Goal: Check status

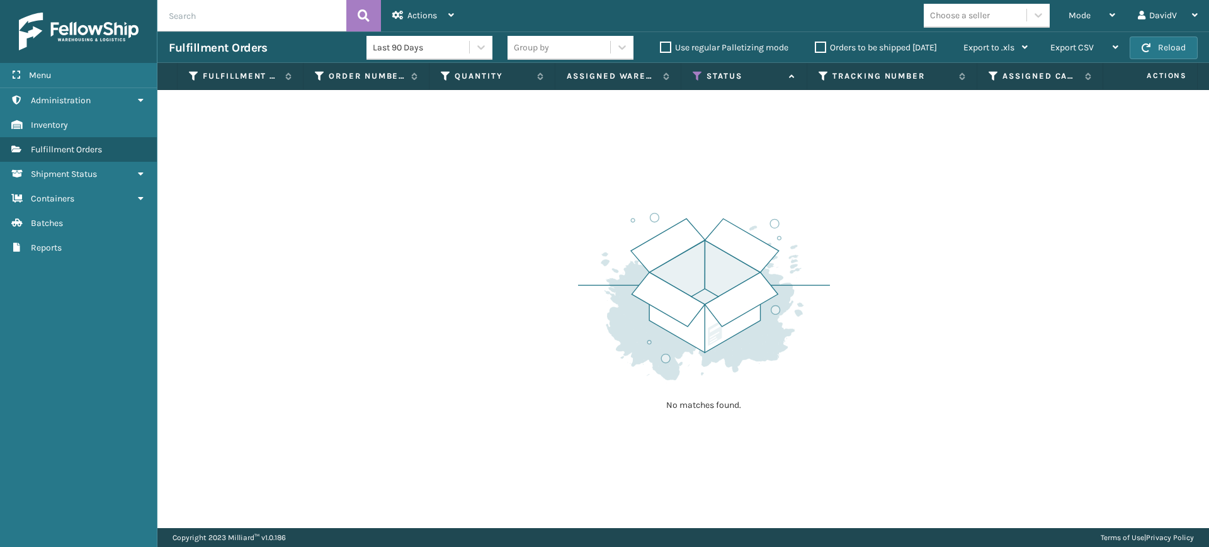
click at [821, 48] on label "Orders to be shipped [DATE]" at bounding box center [876, 47] width 122 height 11
click at [816, 48] on input "Orders to be shipped [DATE]" at bounding box center [815, 44] width 1 height 8
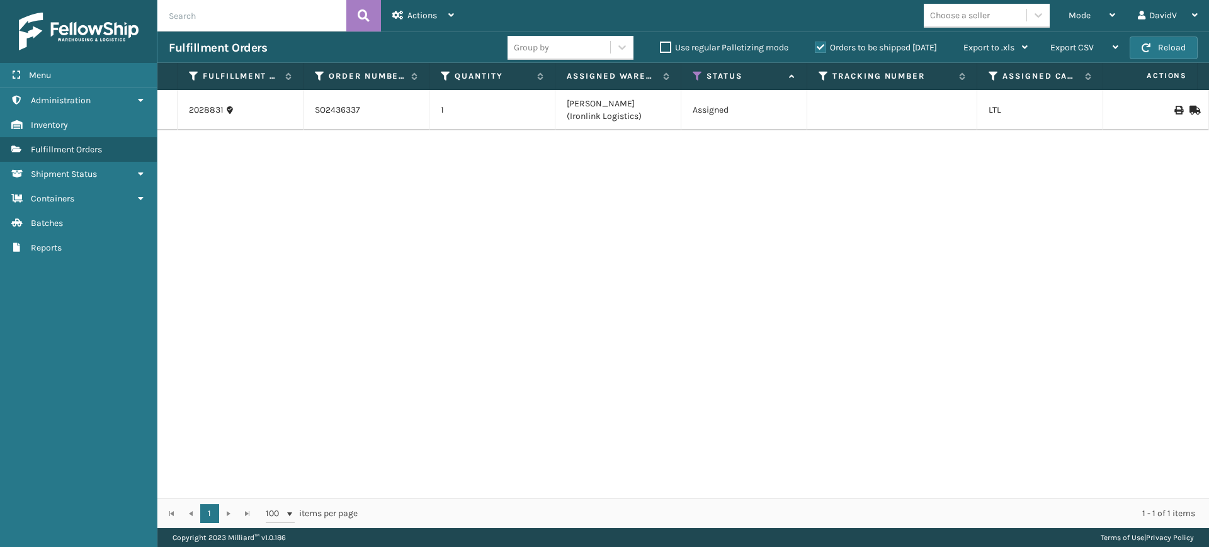
click at [821, 48] on label "Orders to be shipped [DATE]" at bounding box center [876, 47] width 122 height 11
click at [816, 48] on input "Orders to be shipped [DATE]" at bounding box center [815, 44] width 1 height 8
click at [821, 48] on label "Orders to be shipped [DATE]" at bounding box center [876, 47] width 122 height 11
click at [816, 48] on input "Orders to be shipped [DATE]" at bounding box center [815, 44] width 1 height 8
click at [821, 48] on label "Orders to be shipped [DATE]" at bounding box center [876, 47] width 122 height 11
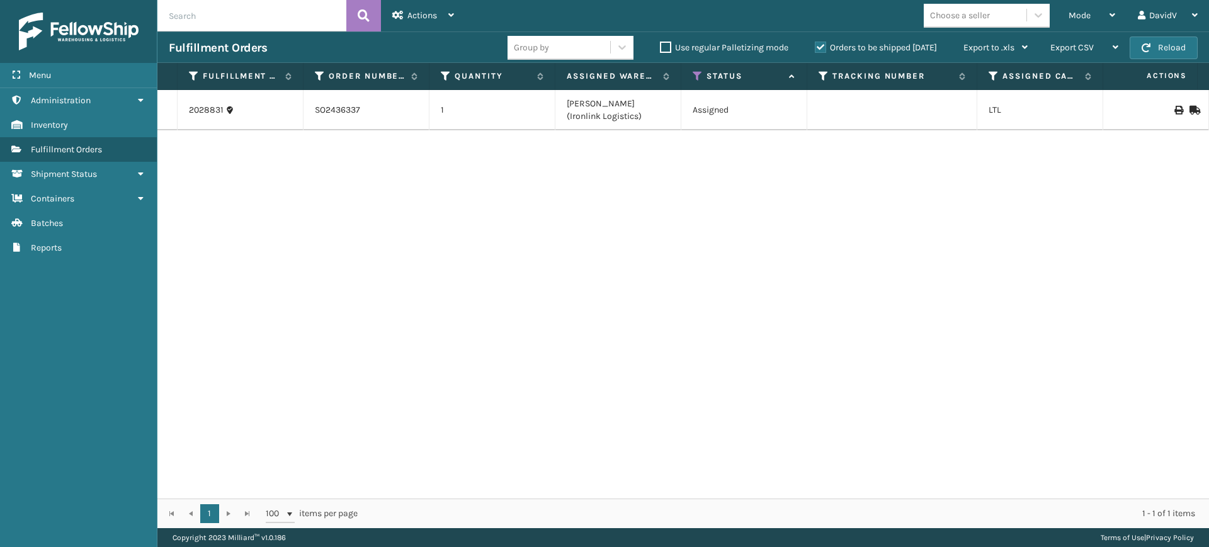
click at [816, 48] on input "Orders to be shipped [DATE]" at bounding box center [815, 44] width 1 height 8
click at [843, 254] on div "2028831 SO2436337 1 [PERSON_NAME] (Ironlink Logistics) Assigned LTL [US_STATE] -" at bounding box center [683, 294] width 1052 height 409
click at [826, 47] on label "Orders to be shipped [DATE]" at bounding box center [876, 47] width 122 height 11
click at [816, 47] on input "Orders to be shipped [DATE]" at bounding box center [815, 44] width 1 height 8
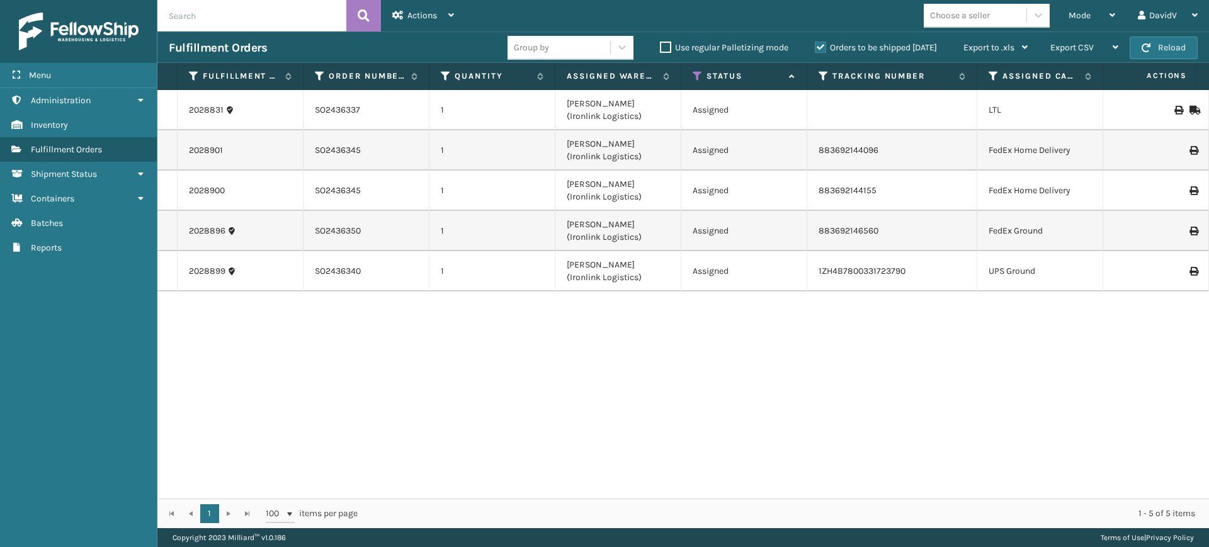
click at [826, 47] on label "Orders to be shipped [DATE]" at bounding box center [876, 47] width 122 height 11
click at [816, 47] on input "Orders to be shipped [DATE]" at bounding box center [815, 44] width 1 height 8
